Goal: Information Seeking & Learning: Learn about a topic

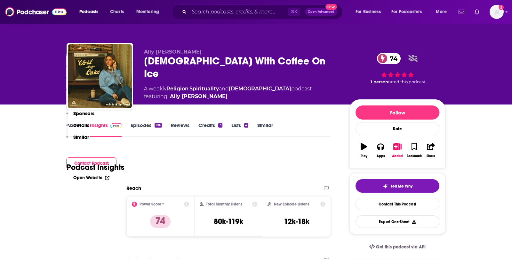
scroll to position [613, 0]
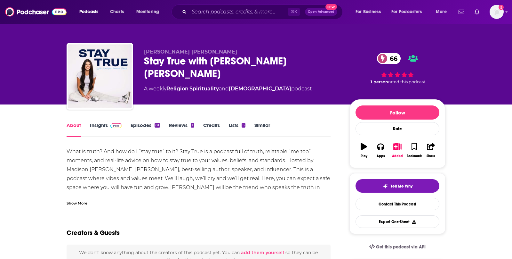
click at [76, 201] on div "Show More" at bounding box center [77, 202] width 21 height 6
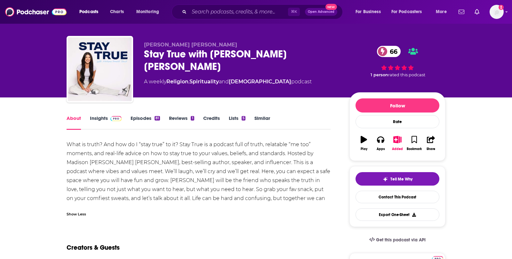
scroll to position [10, 0]
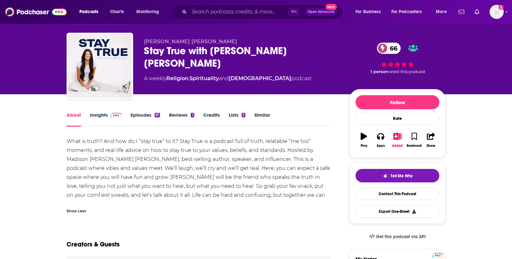
click at [99, 119] on link "Insights" at bounding box center [106, 119] width 32 height 15
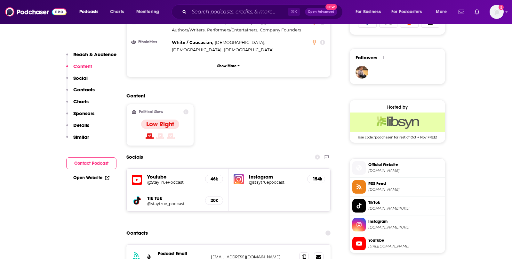
scroll to position [445, 0]
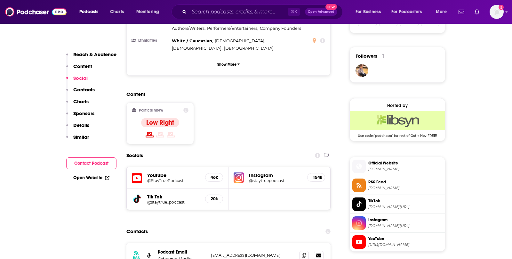
click at [174, 178] on h5 "@StayTruePodcast" at bounding box center [173, 180] width 53 height 5
click at [392, 223] on span "[DOMAIN_NAME][URL]" at bounding box center [405, 225] width 74 height 5
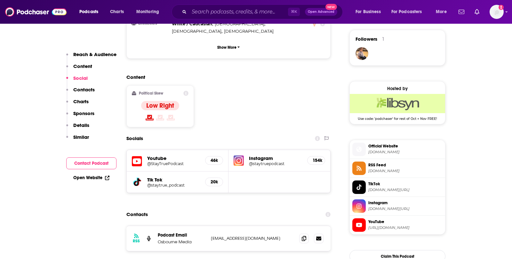
scroll to position [464, 0]
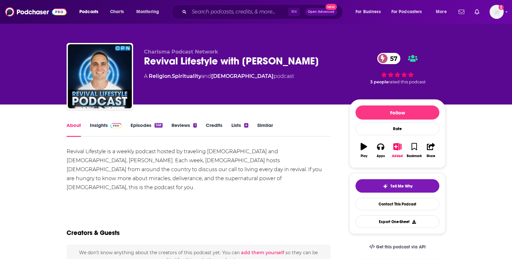
click at [108, 130] on link "Insights" at bounding box center [106, 129] width 32 height 15
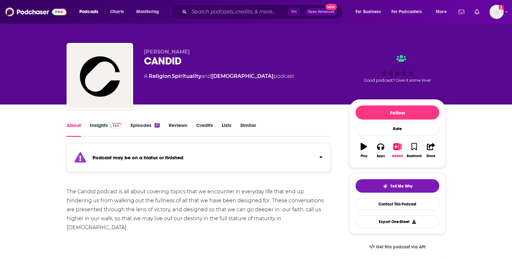
click at [147, 127] on link "Episodes 21" at bounding box center [145, 129] width 29 height 15
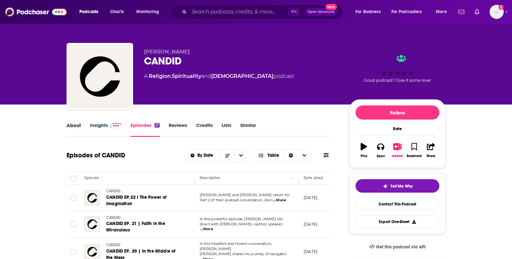
click at [89, 124] on div "About" at bounding box center [78, 129] width 23 height 15
click at [101, 126] on link "Insights" at bounding box center [106, 129] width 32 height 15
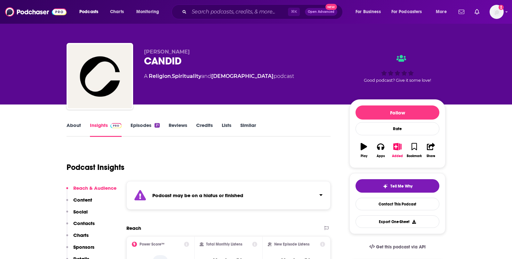
click at [143, 128] on link "Episodes 21" at bounding box center [145, 129] width 29 height 15
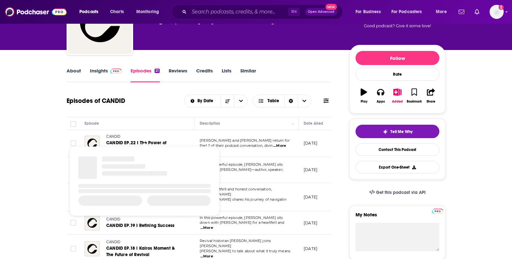
scroll to position [55, 0]
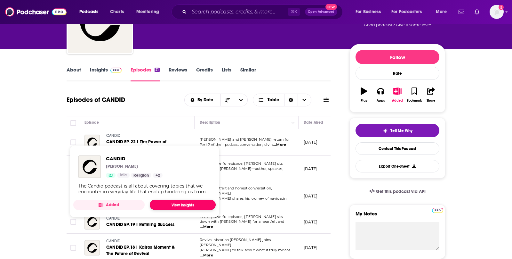
click at [212, 207] on link "View Insights" at bounding box center [183, 204] width 66 height 10
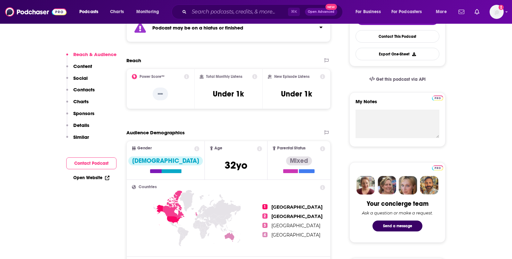
scroll to position [43, 0]
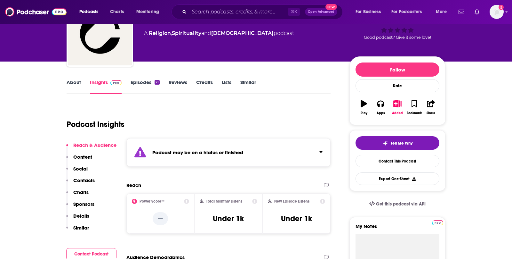
click at [154, 81] on link "Episodes 21" at bounding box center [145, 86] width 29 height 15
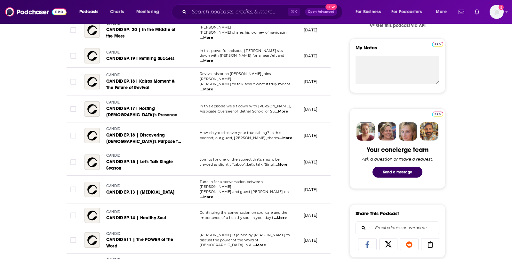
scroll to position [223, 0]
